Goal: Information Seeking & Learning: Find specific fact

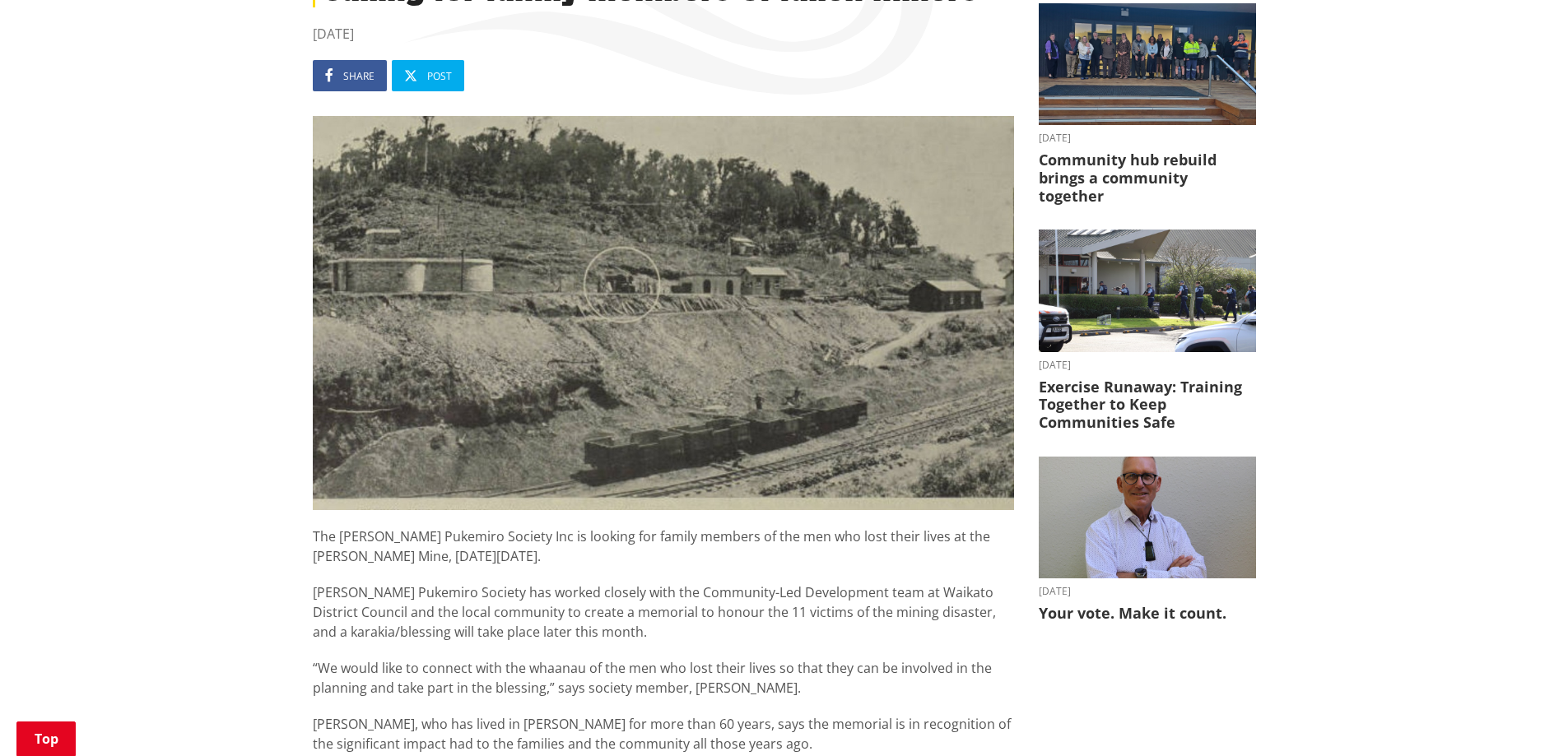
scroll to position [411, 0]
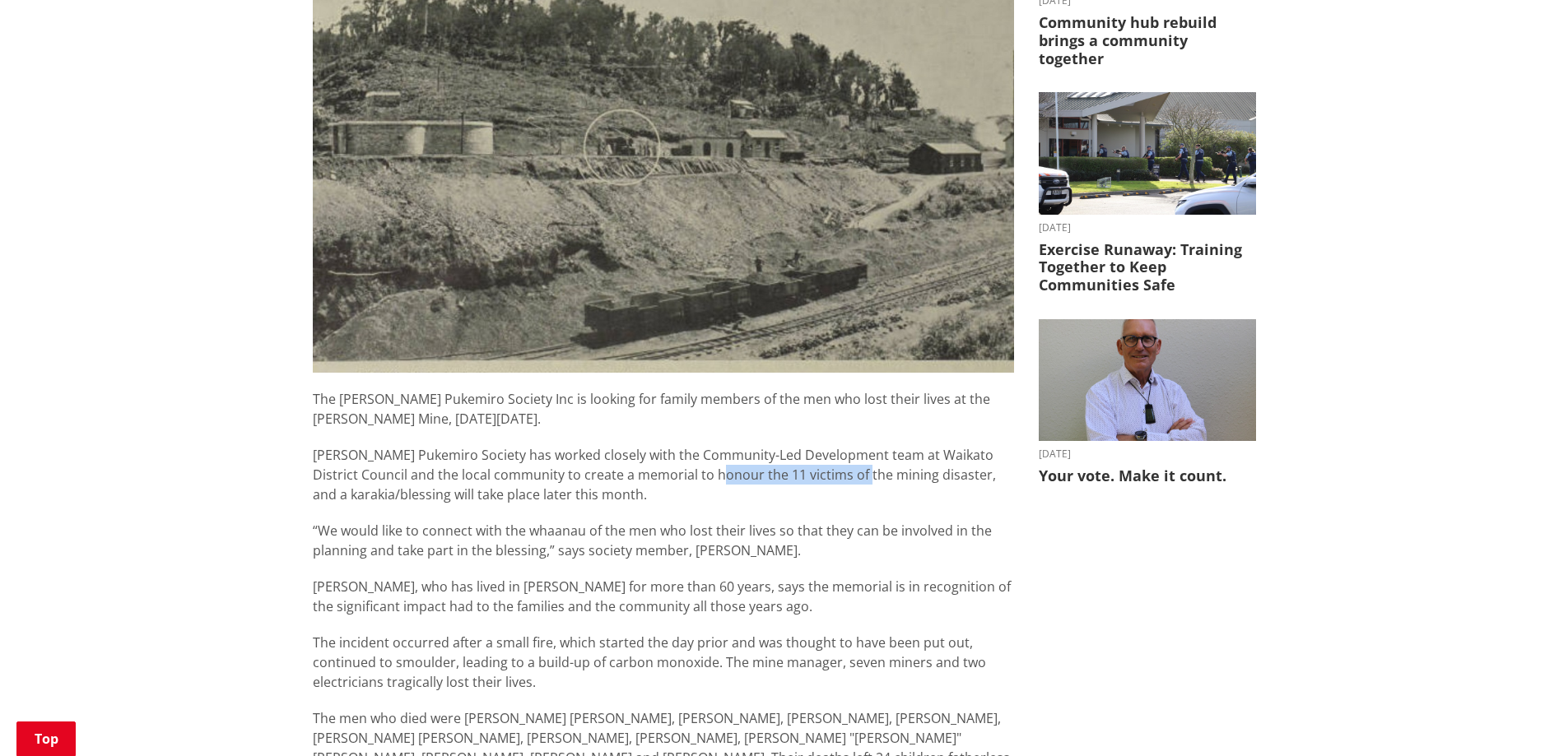
drag, startPoint x: 693, startPoint y: 475, endPoint x: 836, endPoint y: 474, distance: 143.0
click at [836, 474] on p "[PERSON_NAME] Pukemiro Society has worked closely with the Community-Led Develo…" at bounding box center [663, 475] width 701 height 60
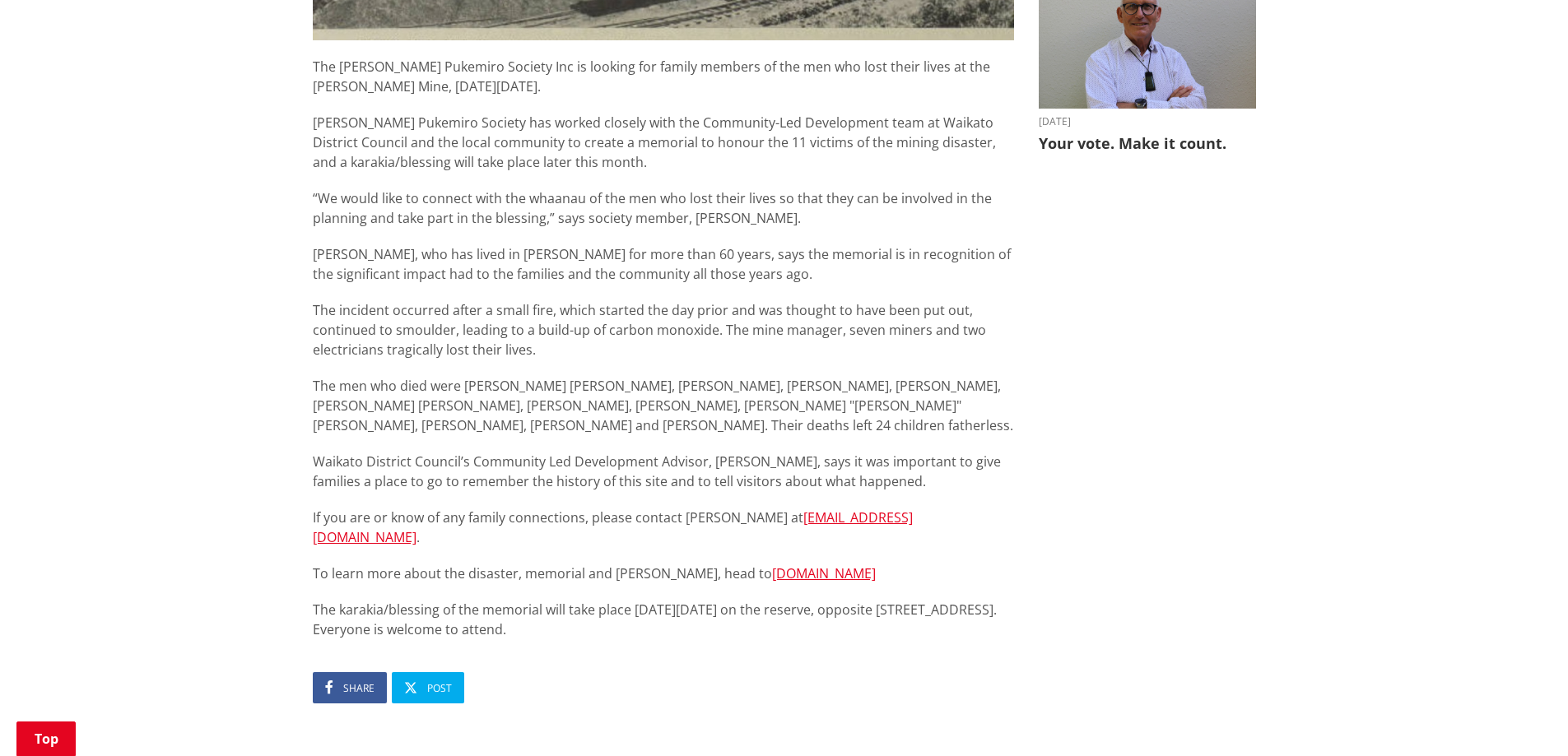
scroll to position [686, 0]
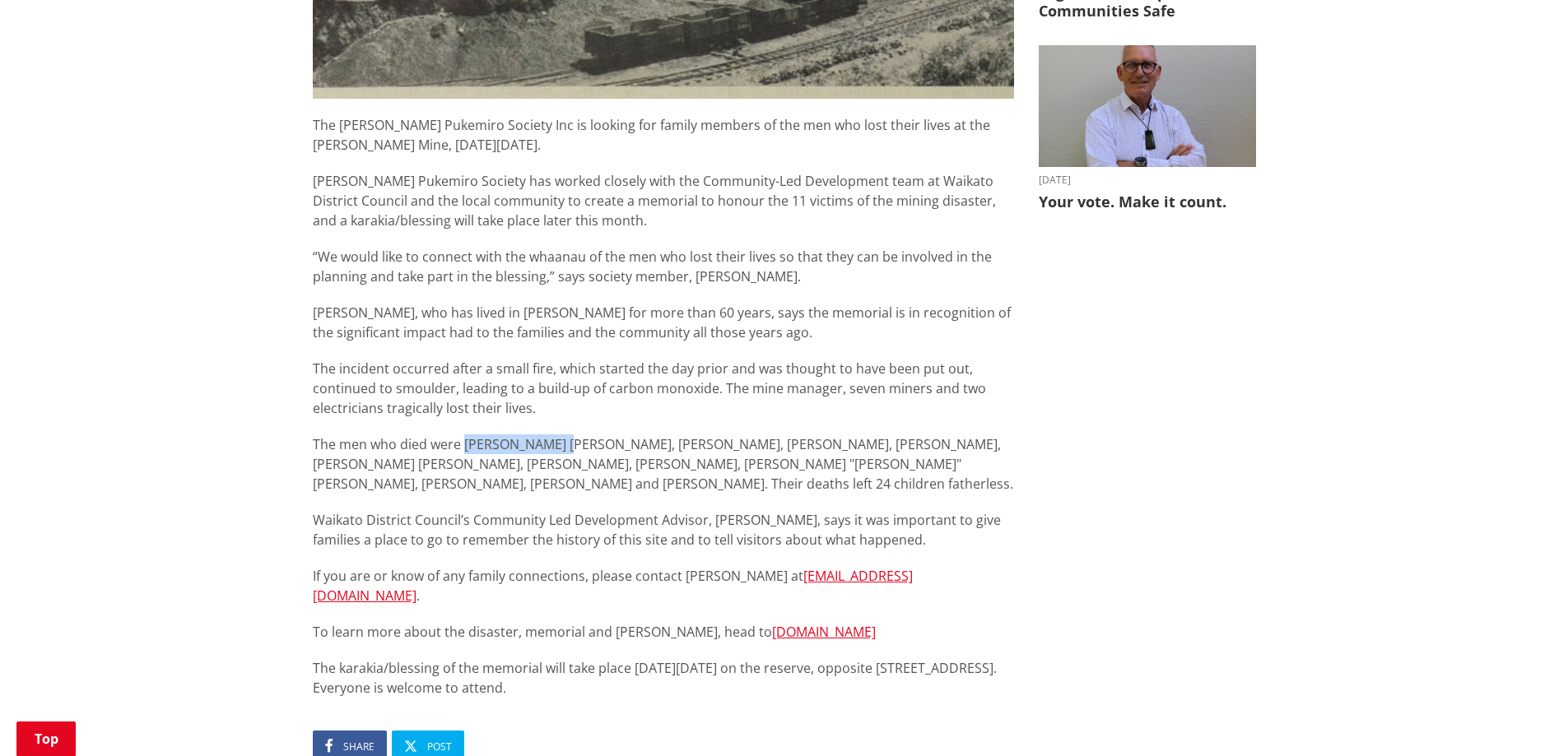
drag, startPoint x: 469, startPoint y: 442, endPoint x: 558, endPoint y: 442, distance: 89.0
click at [558, 442] on p "The men who died were [PERSON_NAME] [PERSON_NAME], [PERSON_NAME], [PERSON_NAME]…" at bounding box center [663, 464] width 701 height 60
drag, startPoint x: 558, startPoint y: 442, endPoint x: 624, endPoint y: 441, distance: 66.0
click at [559, 442] on p "The men who died were [PERSON_NAME] [PERSON_NAME], [PERSON_NAME], [PERSON_NAME]…" at bounding box center [663, 464] width 701 height 60
click at [624, 441] on p "The men who died were [PERSON_NAME] [PERSON_NAME], [PERSON_NAME], [PERSON_NAME]…" at bounding box center [663, 464] width 701 height 60
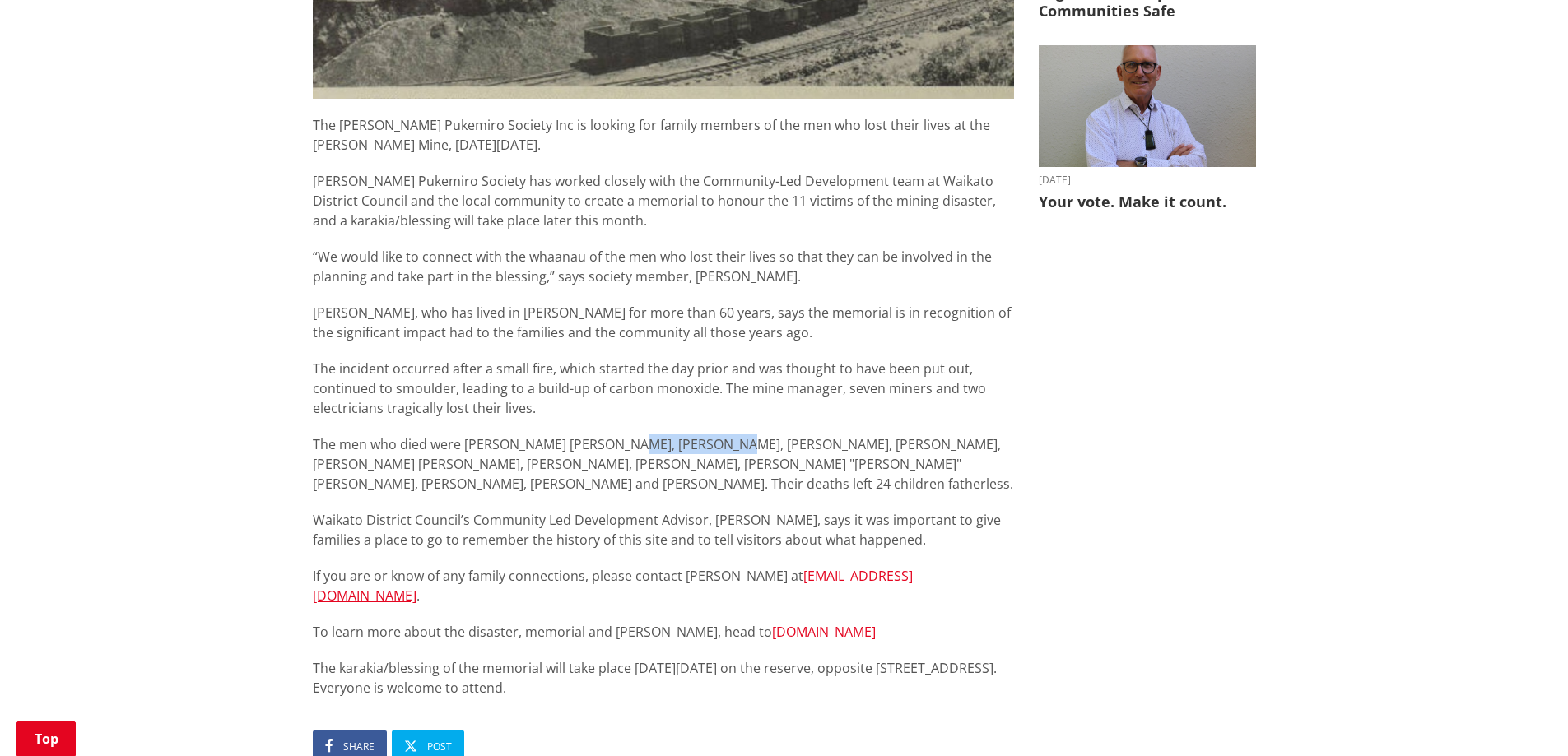
drag, startPoint x: 606, startPoint y: 442, endPoint x: 705, endPoint y: 450, distance: 99.3
click at [705, 450] on p "The men who died were [PERSON_NAME] [PERSON_NAME], [PERSON_NAME], [PERSON_NAME]…" at bounding box center [663, 464] width 701 height 60
drag, startPoint x: 715, startPoint y: 441, endPoint x: 878, endPoint y: 449, distance: 163.2
click at [878, 449] on p "The men who died were [PERSON_NAME] [PERSON_NAME], [PERSON_NAME], [PERSON_NAME]…" at bounding box center [663, 464] width 701 height 60
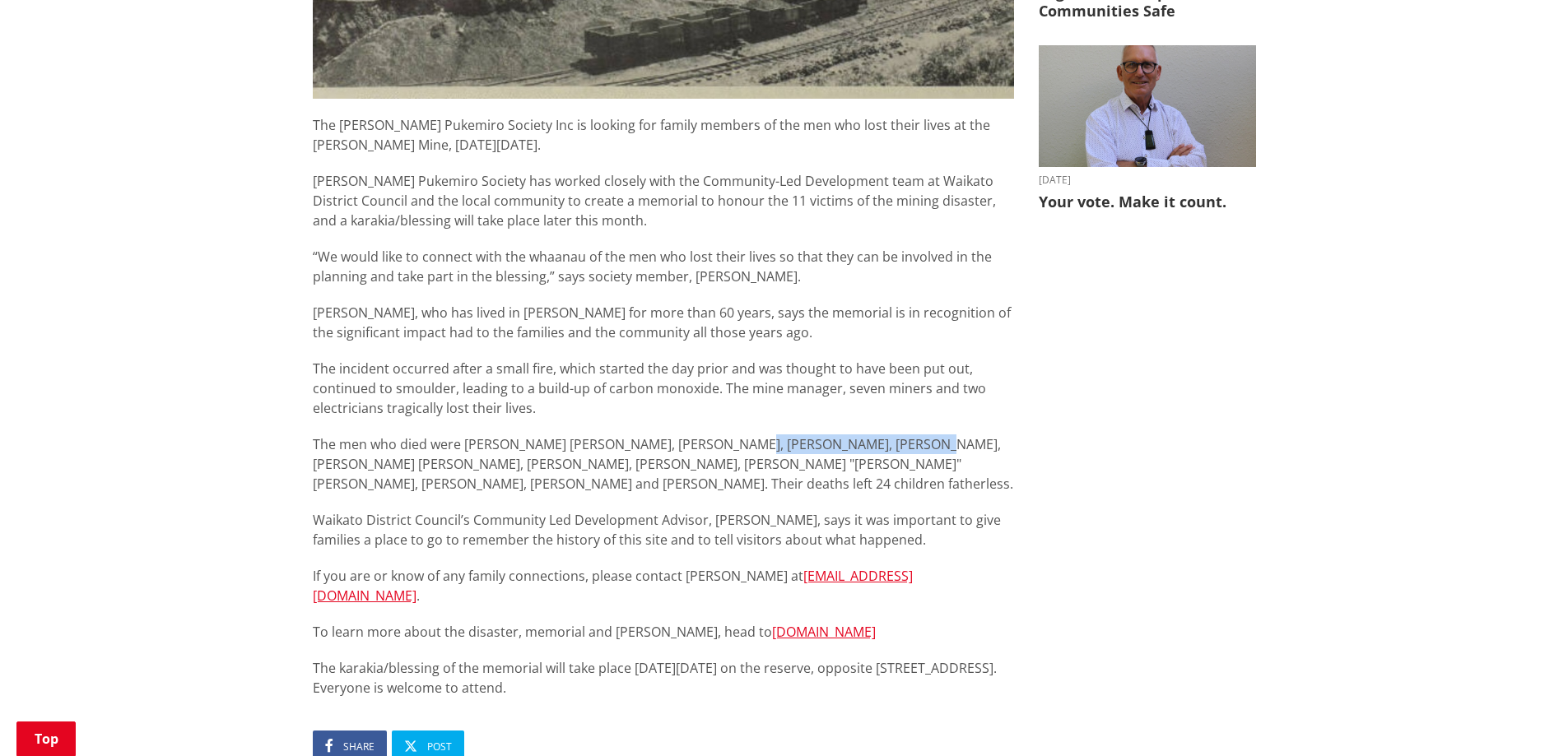
click at [878, 449] on p "The men who died were [PERSON_NAME] [PERSON_NAME], [PERSON_NAME], [PERSON_NAME]…" at bounding box center [663, 464] width 701 height 60
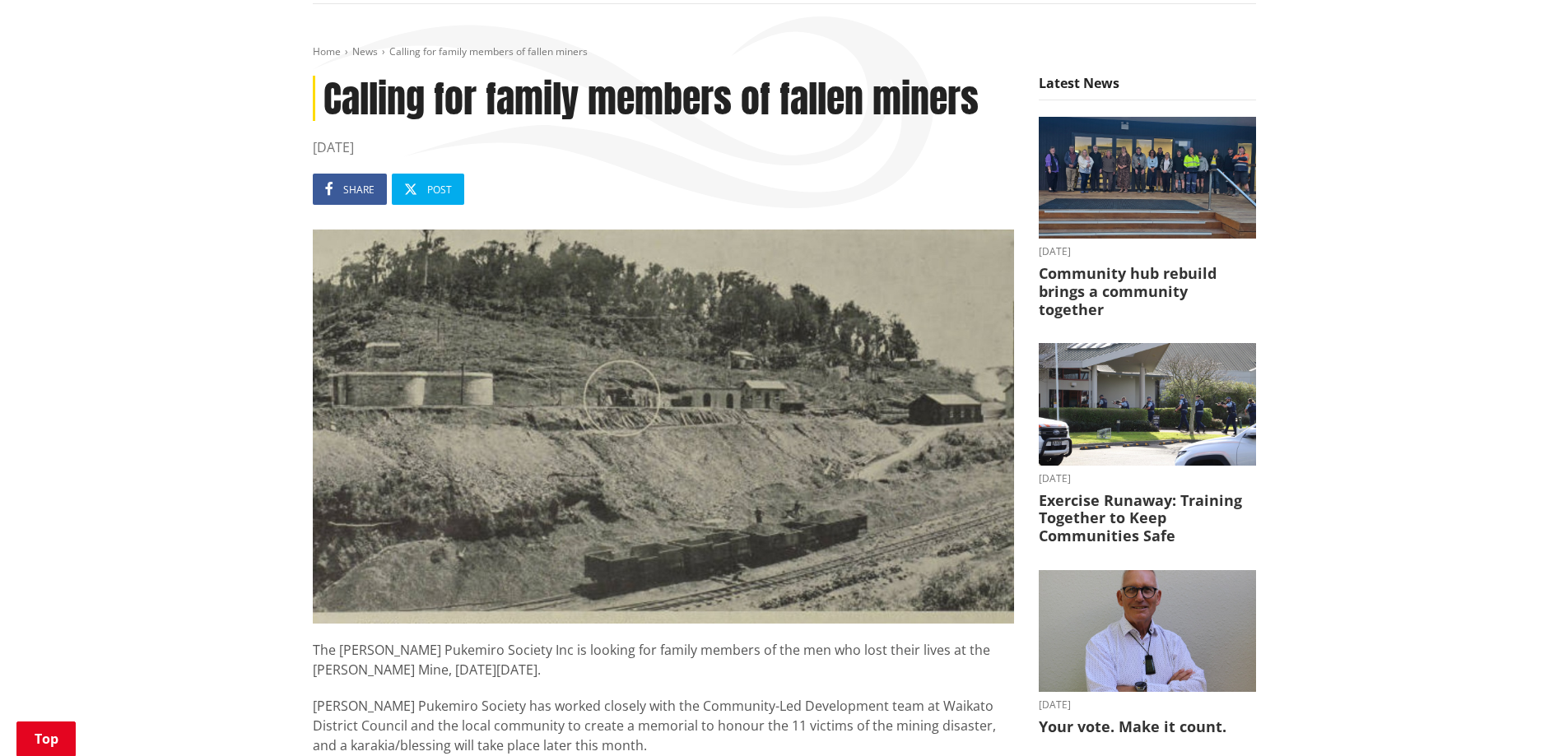
scroll to position [0, 0]
